Goal: Check status: Check status

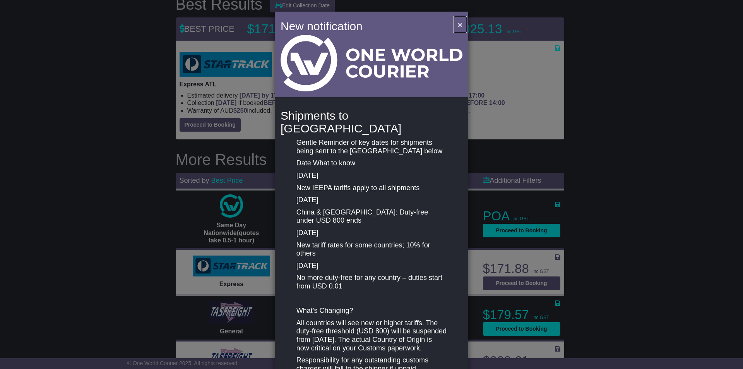
click at [458, 22] on span "×" at bounding box center [460, 24] width 5 height 9
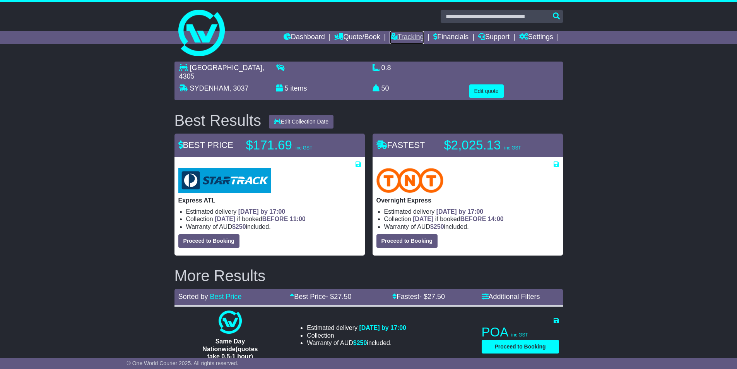
click at [395, 39] on link "Tracking" at bounding box center [407, 37] width 34 height 13
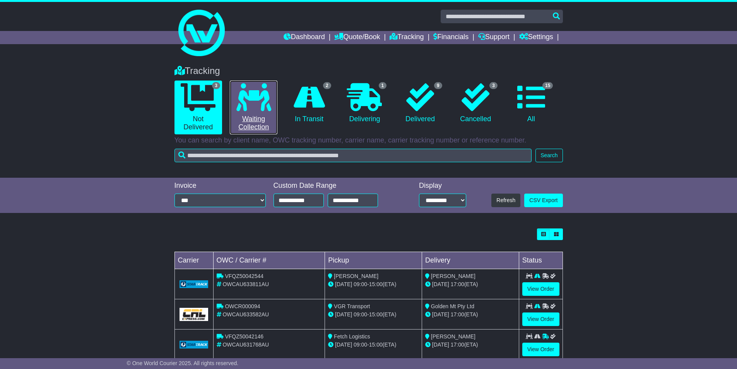
click at [258, 116] on link "0 Waiting Collection" at bounding box center [254, 107] width 48 height 54
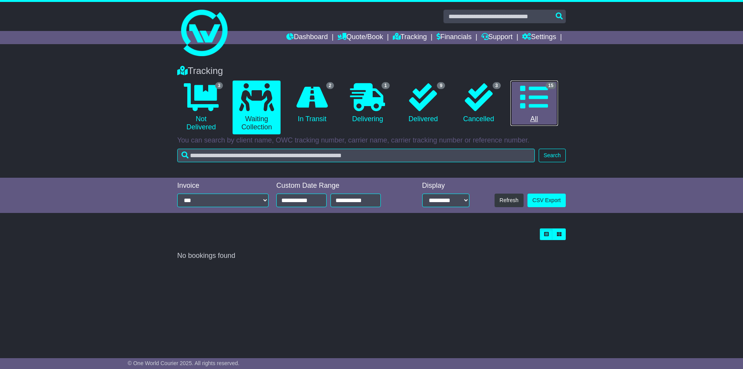
click at [511, 104] on link "15 All" at bounding box center [534, 103] width 48 height 46
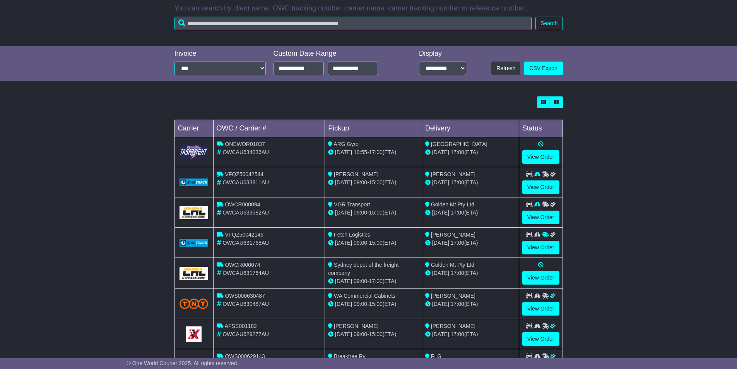
scroll to position [204, 0]
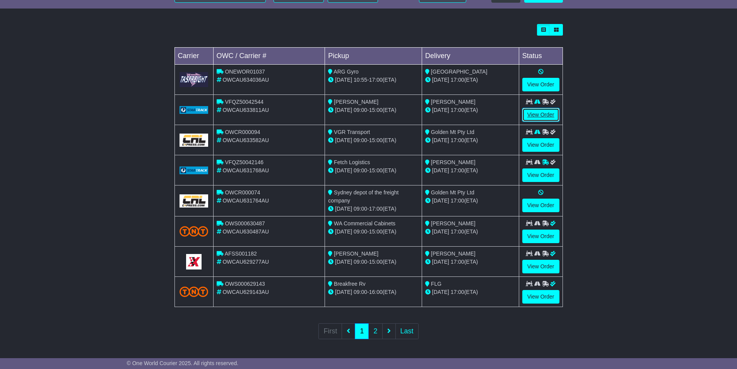
click at [530, 118] on link "View Order" at bounding box center [540, 115] width 37 height 14
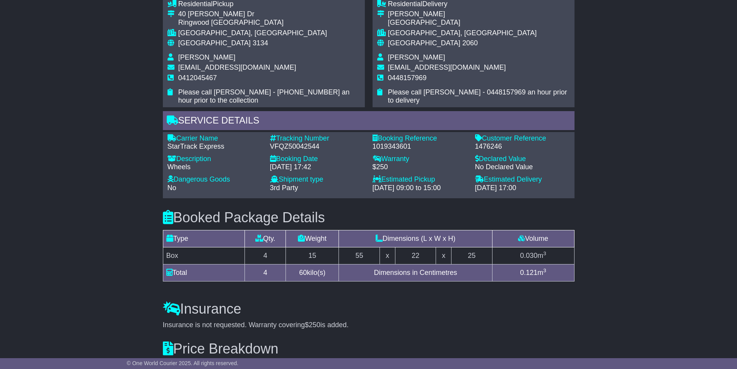
scroll to position [475, 0]
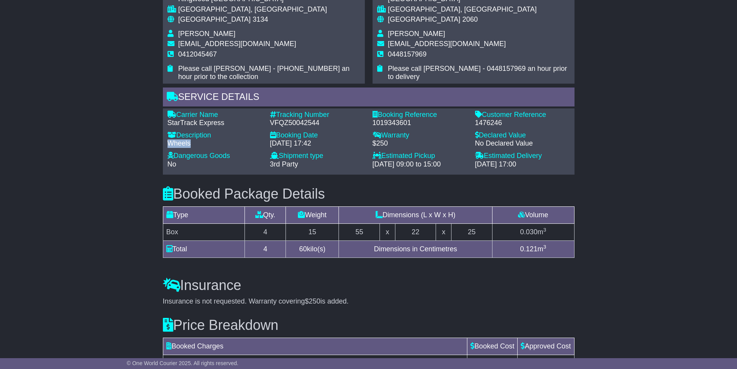
drag, startPoint x: 196, startPoint y: 147, endPoint x: 159, endPoint y: 142, distance: 37.0
click at [159, 142] on div "Service Details Carrier Name - StarTrack Express Description - Wheels Tracking …" at bounding box center [368, 130] width 419 height 87
click at [182, 142] on div "Wheels" at bounding box center [215, 143] width 95 height 9
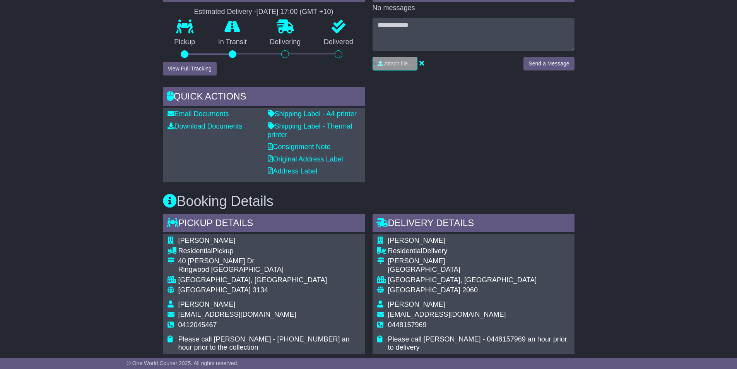
scroll to position [127, 0]
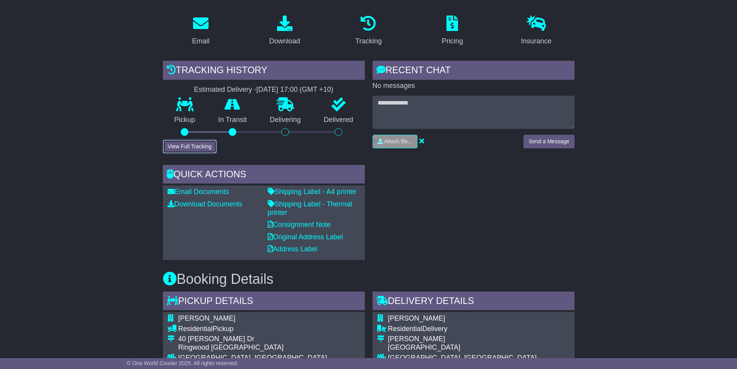
click at [176, 148] on button "View Full Tracking" at bounding box center [190, 147] width 54 height 14
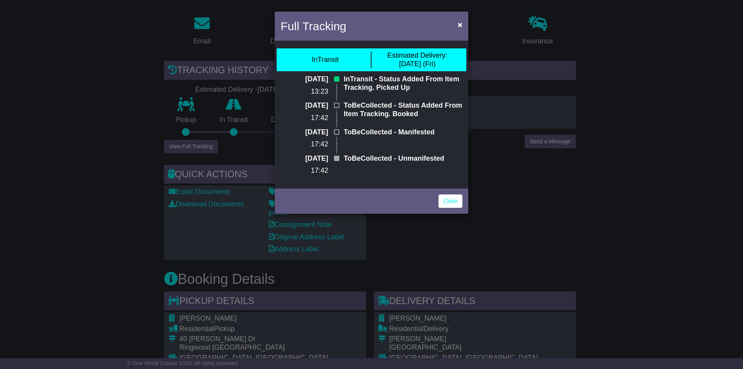
click at [146, 140] on div "Full Tracking × InTransit Estimated Delivery: 15 Aug (Fri) 14 Aug 2025 13:23 In…" at bounding box center [371, 184] width 743 height 369
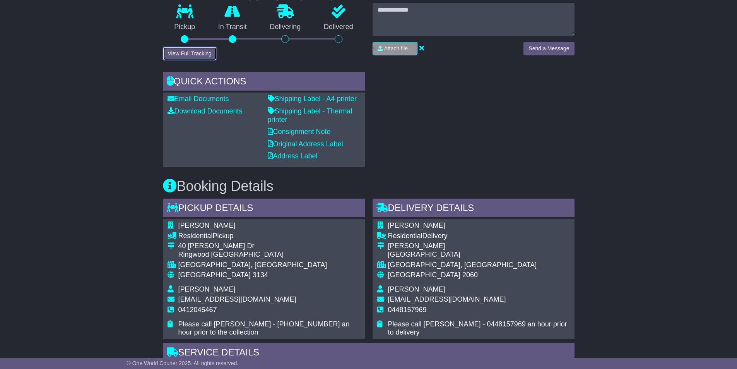
scroll to position [243, 0]
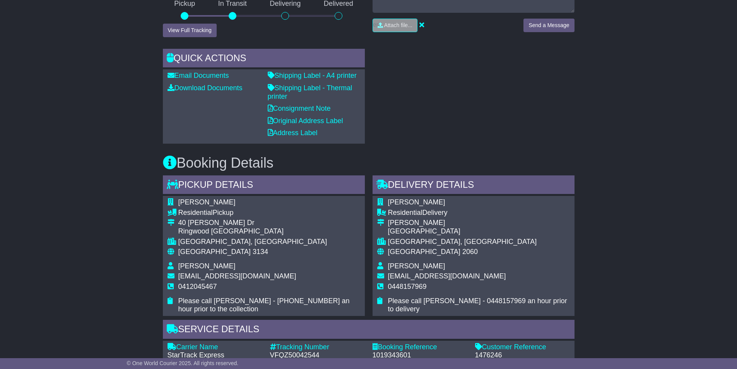
drag, startPoint x: 456, startPoint y: 204, endPoint x: 389, endPoint y: 201, distance: 67.4
click at [389, 201] on td "[PERSON_NAME]" at bounding box center [479, 203] width 182 height 10
click at [127, 174] on div "Email Download Tracking Pricing Insurance" at bounding box center [368, 297] width 737 height 809
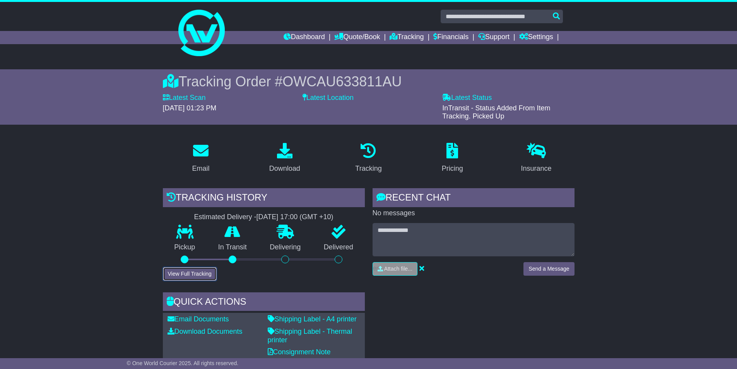
click at [172, 272] on button "View Full Tracking" at bounding box center [190, 274] width 54 height 14
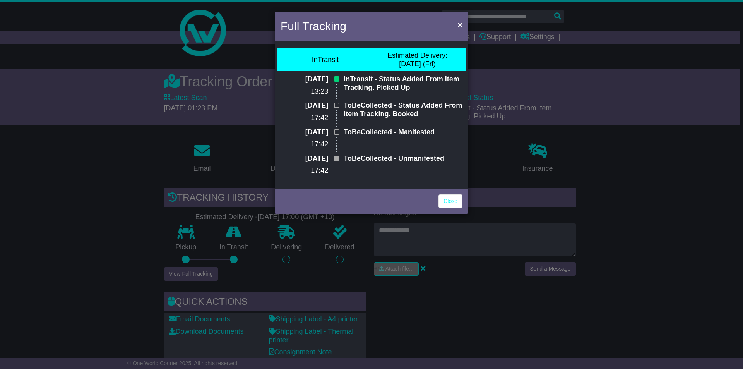
click at [172, 272] on div "Full Tracking × InTransit Estimated Delivery: 15 Aug (Fri) 14 Aug 2025 13:23 In…" at bounding box center [371, 184] width 743 height 369
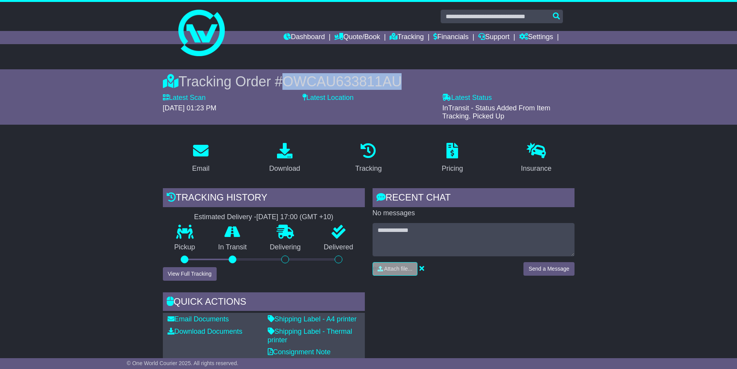
drag, startPoint x: 415, startPoint y: 77, endPoint x: 287, endPoint y: 73, distance: 128.5
click at [287, 73] on div "Tracking Order # OWCAU633811AU" at bounding box center [369, 81] width 412 height 17
copy span "OWCAU633811AU"
